Goal: Navigation & Orientation: Find specific page/section

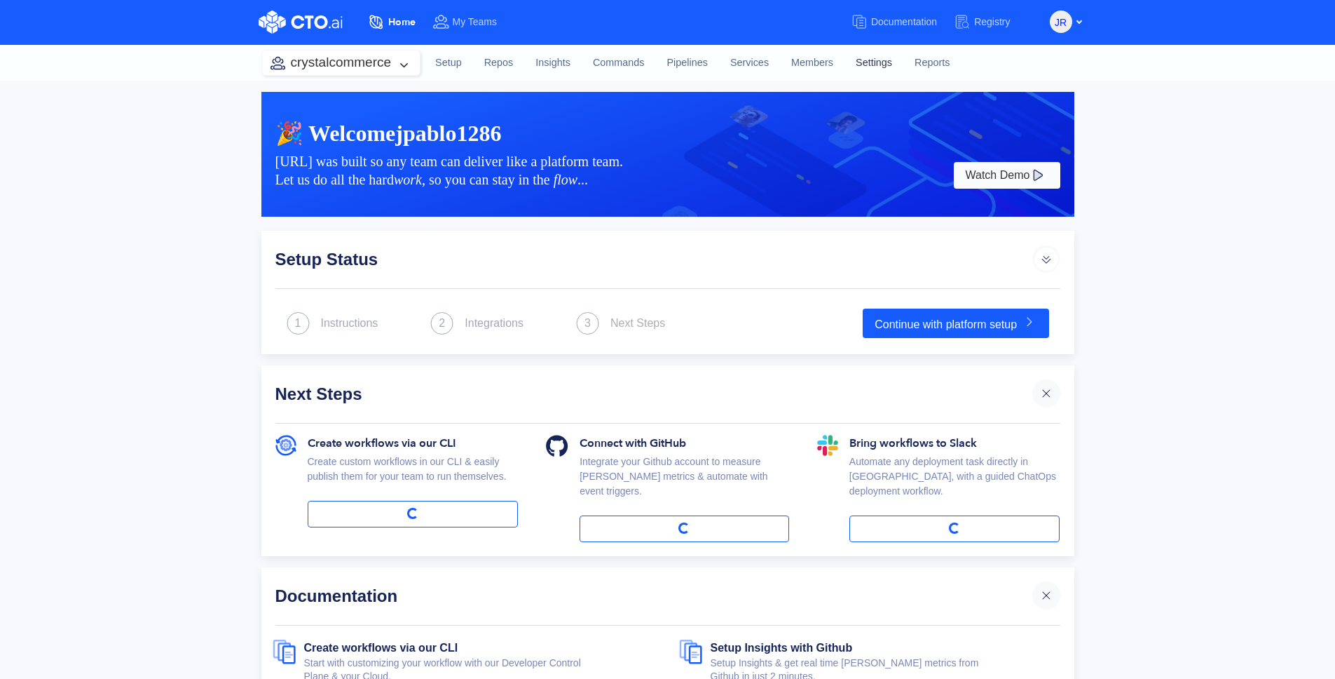
click at [845, 59] on link "Settings" at bounding box center [874, 63] width 59 height 38
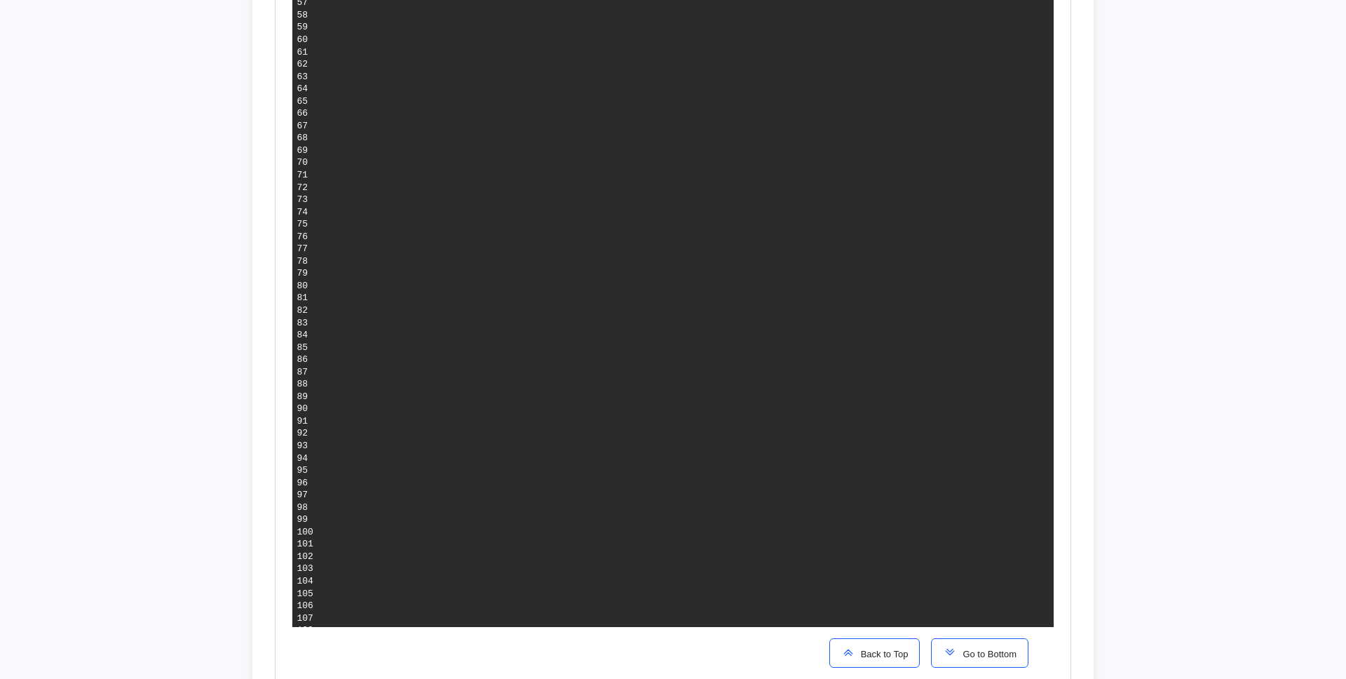
click at [1012, 640] on button "Go to Bottom" at bounding box center [979, 652] width 97 height 29
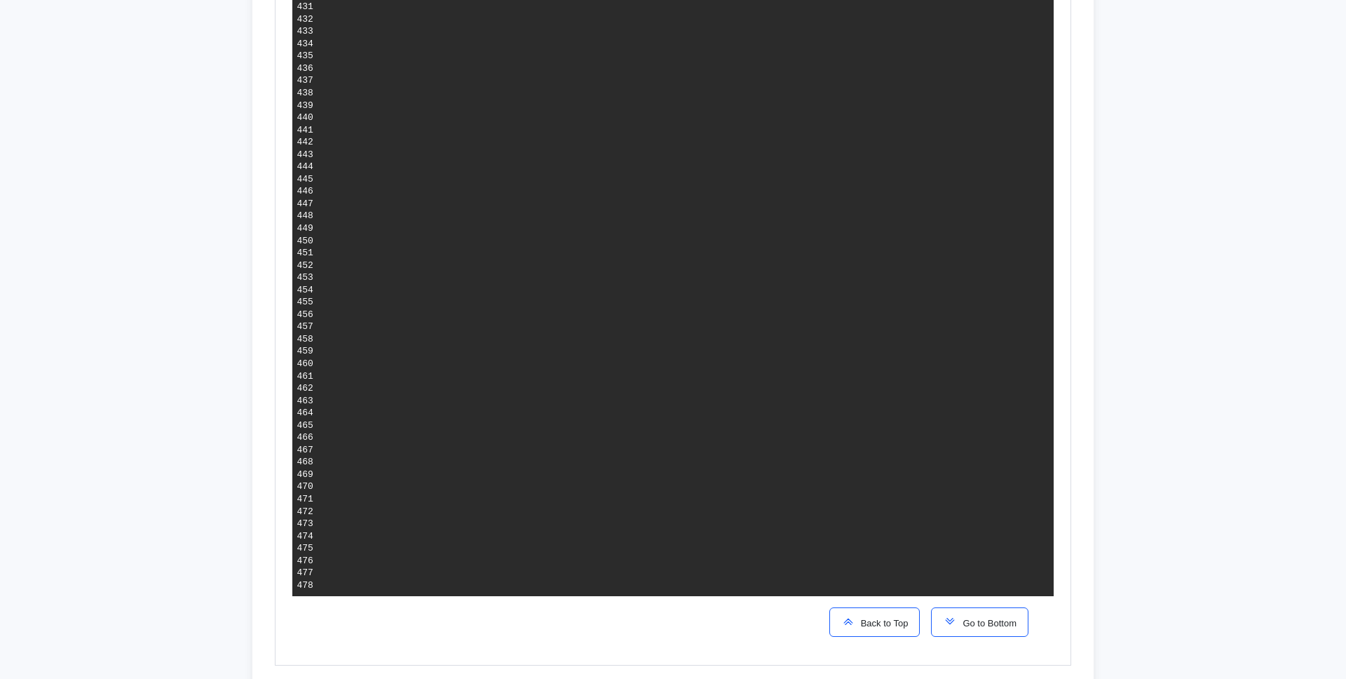
scroll to position [2649, 0]
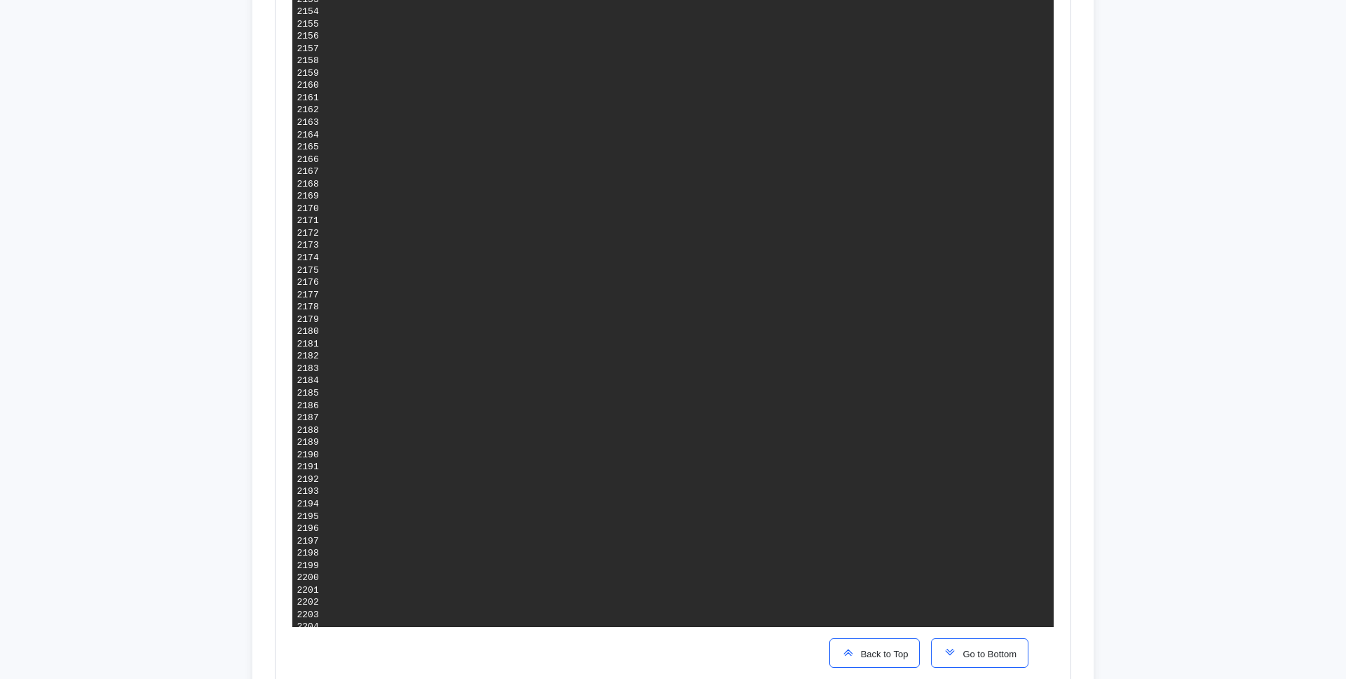
scroll to position [5669, 0]
